Goal: Find specific page/section: Find specific page/section

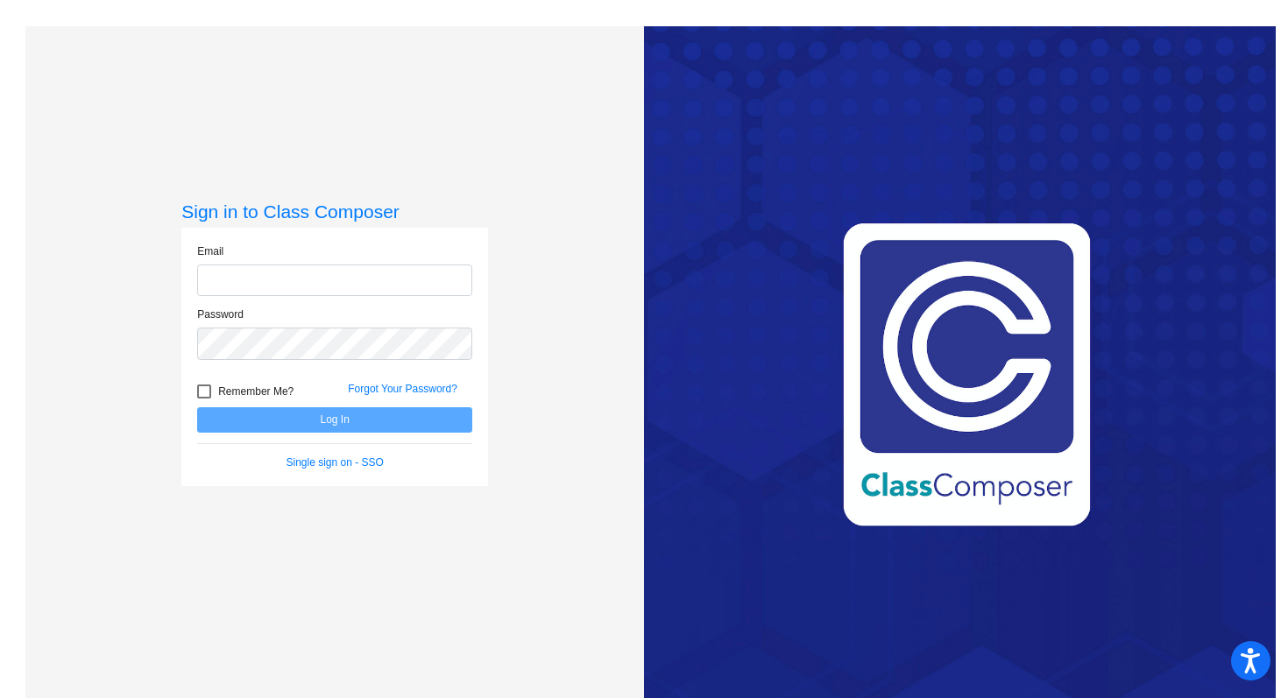
type input "[EMAIL_ADDRESS][DOMAIN_NAME]"
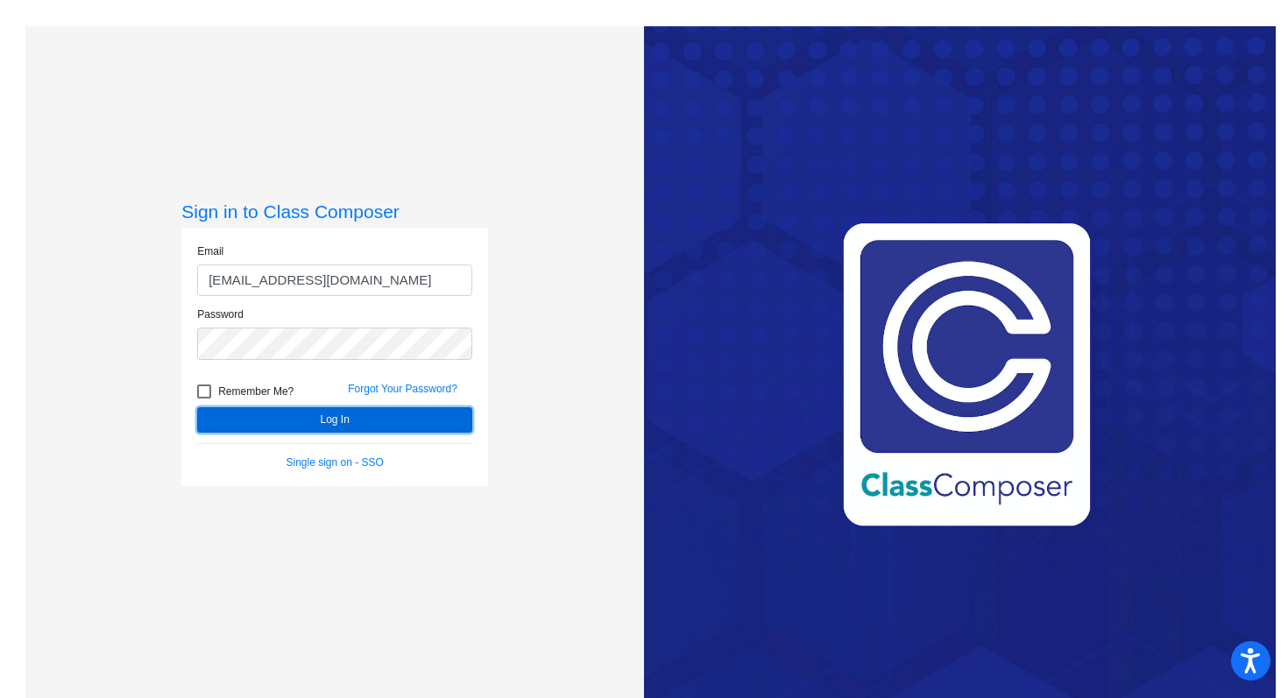
click at [265, 420] on button "Log In" at bounding box center [334, 419] width 275 height 25
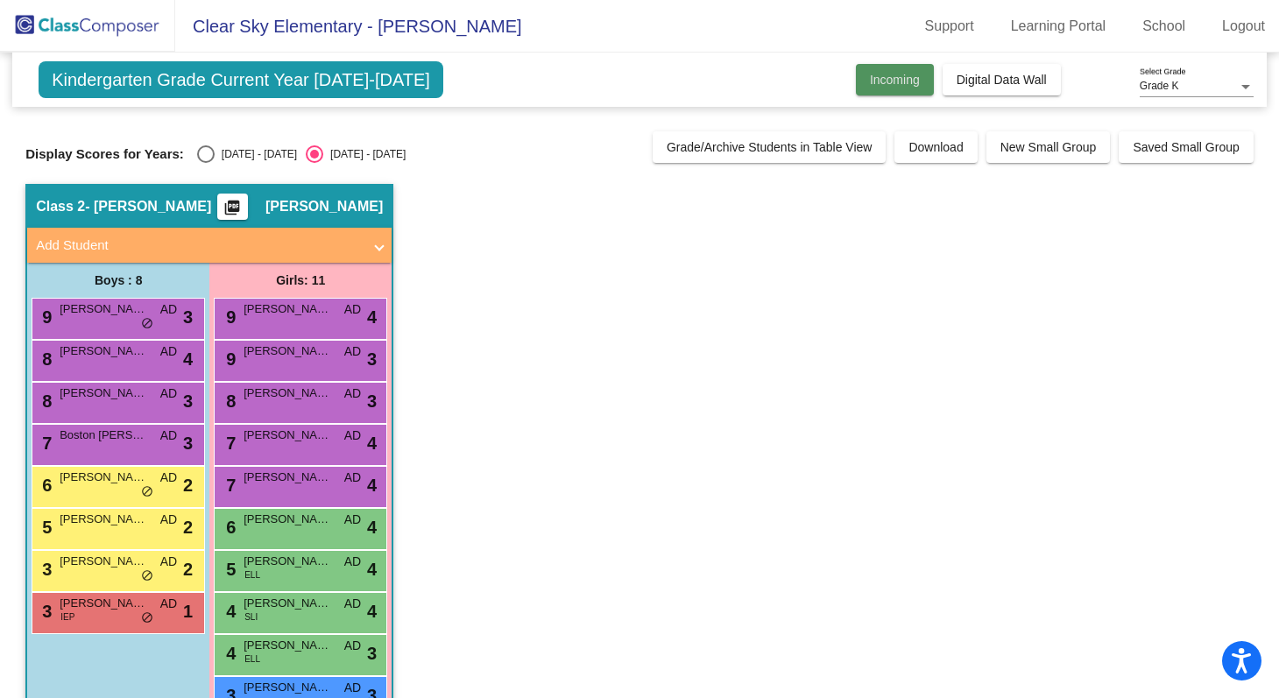
click at [887, 81] on span "Incoming" at bounding box center [895, 80] width 50 height 14
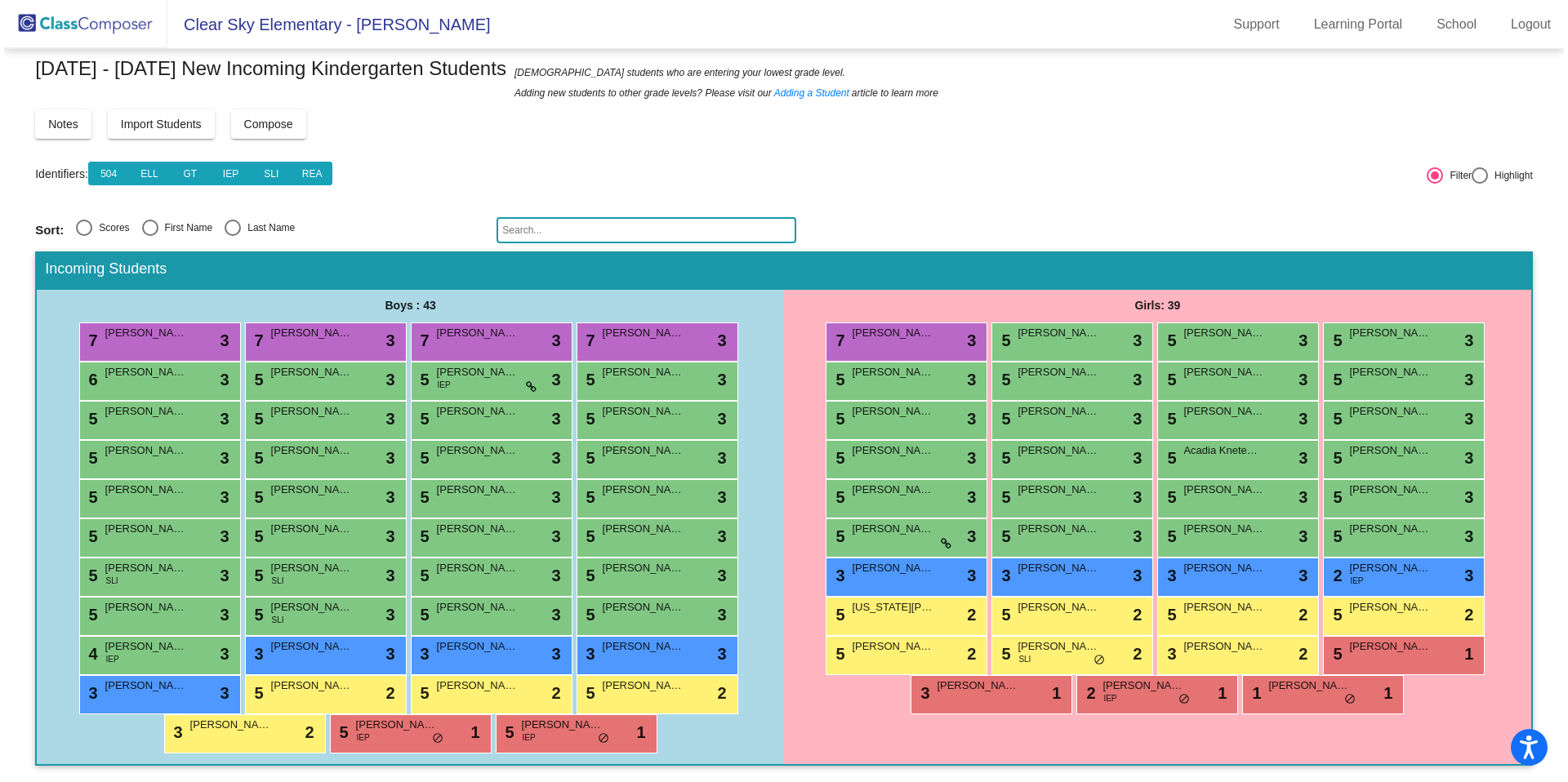
scroll to position [25, 0]
